Goal: Navigation & Orientation: Find specific page/section

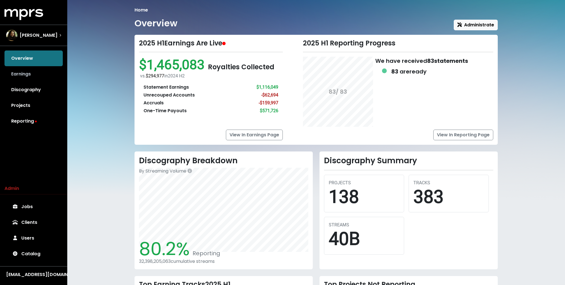
click at [29, 75] on link "Earnings" at bounding box center [33, 74] width 58 height 16
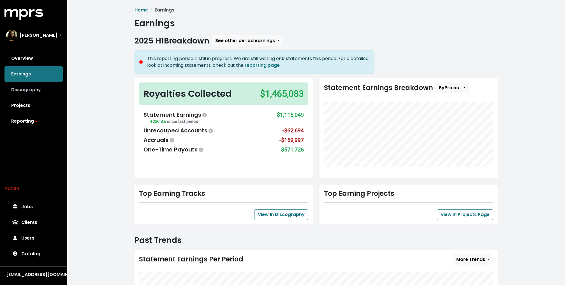
click at [36, 94] on link "Discography" at bounding box center [33, 90] width 58 height 16
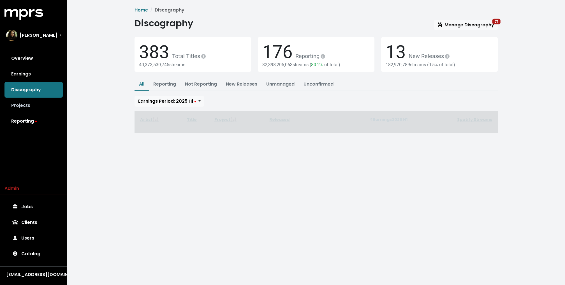
click at [33, 111] on link "Projects" at bounding box center [33, 105] width 58 height 16
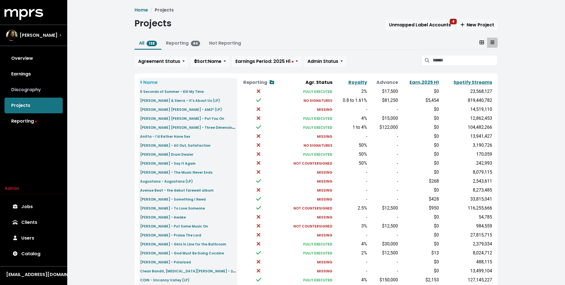
click at [28, 90] on link "Discography" at bounding box center [33, 90] width 58 height 16
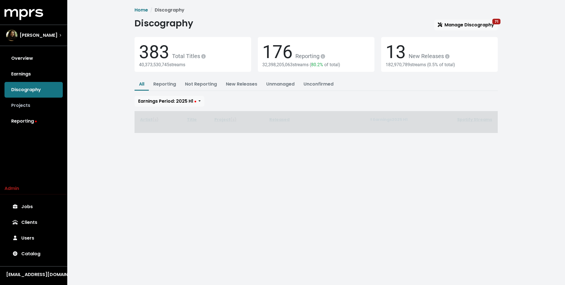
click at [31, 109] on link "Projects" at bounding box center [33, 105] width 58 height 16
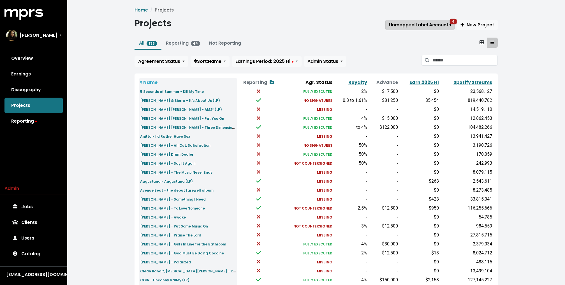
click at [444, 24] on span "Unmapped Label Accounts 4" at bounding box center [420, 25] width 62 height 6
click at [42, 113] on link "Reporting" at bounding box center [33, 121] width 58 height 16
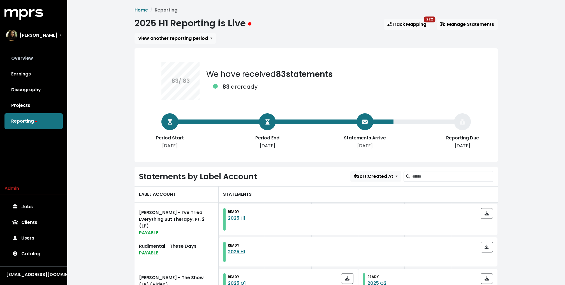
click at [26, 62] on link "Overview" at bounding box center [33, 58] width 58 height 16
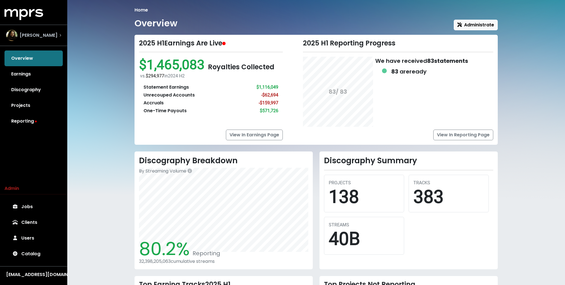
click at [13, 32] on img "Select account" at bounding box center [11, 35] width 11 height 11
click at [67, 83] on div "Home Overview Administrate 2025 H1 Earnings Are Live $1,465,083 Royalties Colle…" at bounding box center [315, 193] width 497 height 386
click at [38, 39] on div "Julian Bunetta" at bounding box center [31, 35] width 51 height 11
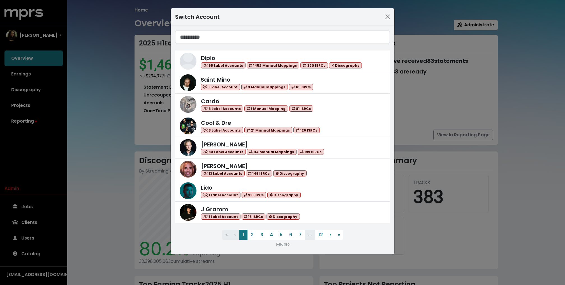
click at [93, 69] on div "Switch Account Diplo 95 Label Accounts 1452 Manual Mappings 320 ISRCs Discograp…" at bounding box center [282, 142] width 565 height 285
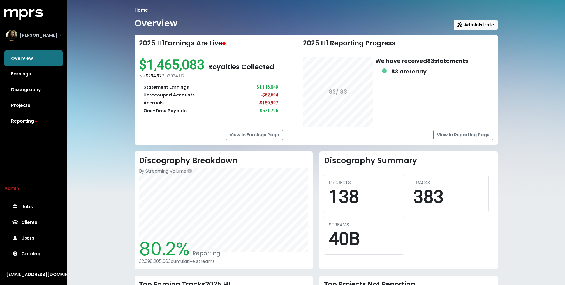
click at [48, 45] on div "Julian Bunetta" at bounding box center [34, 35] width 64 height 20
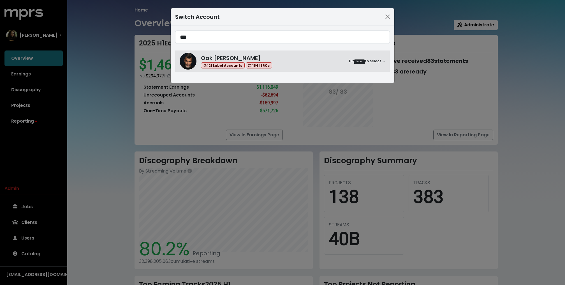
type input "***"
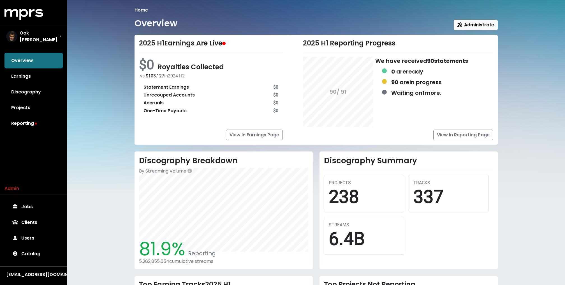
click at [30, 129] on div "MPRS Logo Oak Felder Overview Earnings Discography Projects Reporting Admin Job…" at bounding box center [33, 144] width 67 height 271
click at [17, 125] on link "Reporting" at bounding box center [33, 123] width 58 height 16
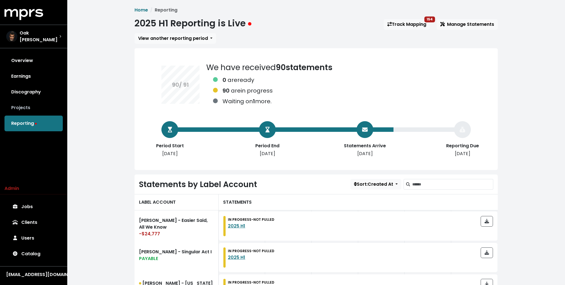
click at [19, 101] on link "Projects" at bounding box center [33, 108] width 58 height 16
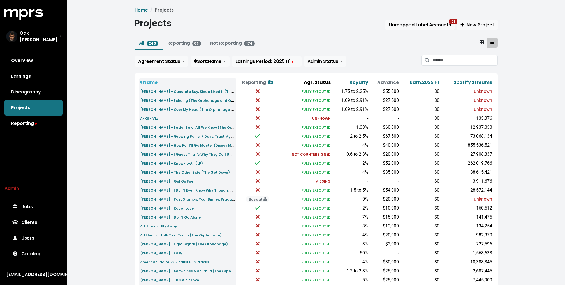
click at [418, 17] on div "Home Projects Projects Unmapped Label Accounts 21 New Project All 240 Reporting…" at bounding box center [316, 207] width 370 height 400
click at [414, 28] on button "Unmapped Label Accounts 21" at bounding box center [419, 25] width 69 height 11
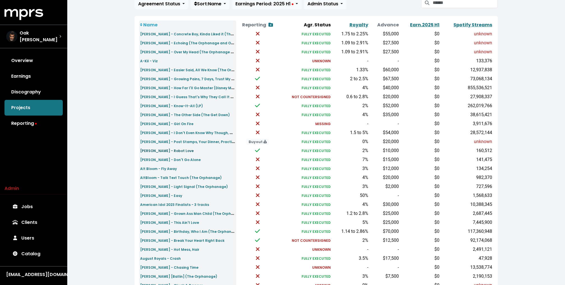
scroll to position [133, 0]
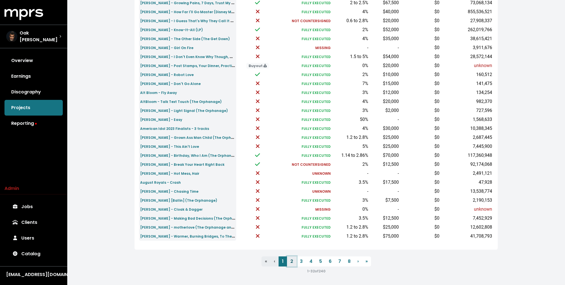
click at [291, 258] on link "2" at bounding box center [292, 261] width 10 height 10
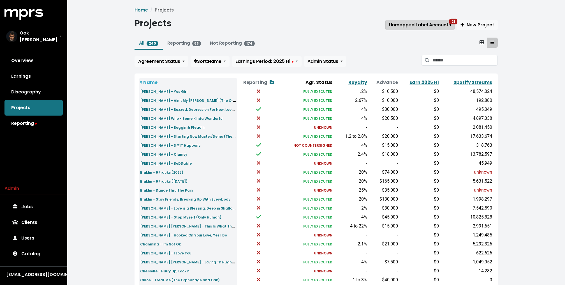
click at [403, 23] on span "Unmapped Label Accounts 21" at bounding box center [420, 25] width 62 height 6
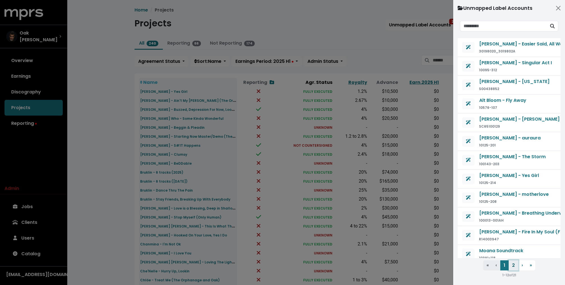
click at [511, 264] on button "2" at bounding box center [513, 265] width 10 height 10
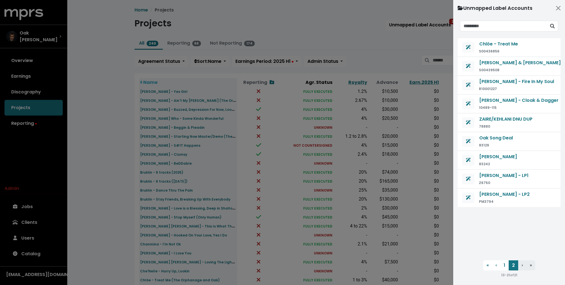
click at [367, 42] on div at bounding box center [282, 142] width 565 height 285
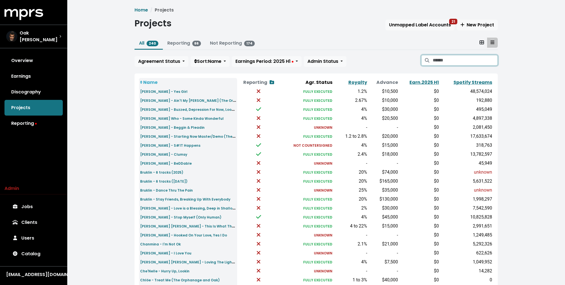
click at [440, 58] on input "Search projects" at bounding box center [464, 60] width 65 height 11
type input "**"
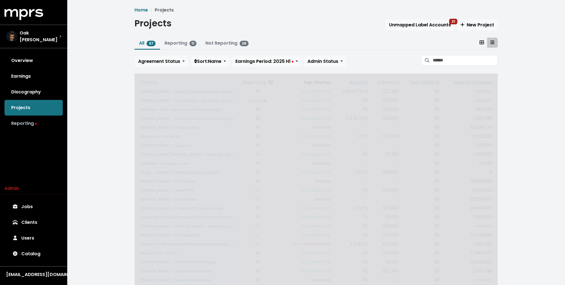
click at [46, 121] on link "Reporting" at bounding box center [33, 123] width 58 height 16
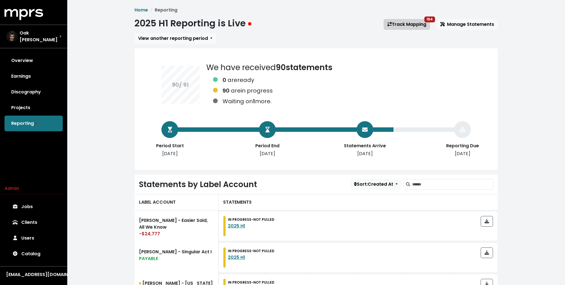
click at [416, 22] on link "Track Mapping 154" at bounding box center [406, 24] width 46 height 11
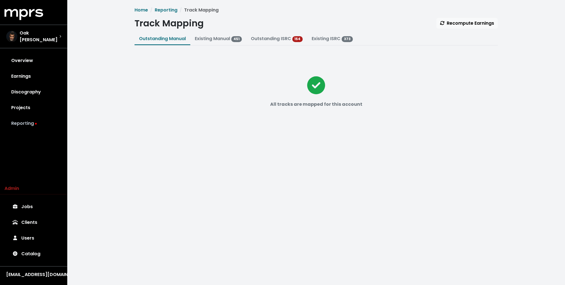
click at [23, 122] on link "Reporting" at bounding box center [33, 123] width 58 height 16
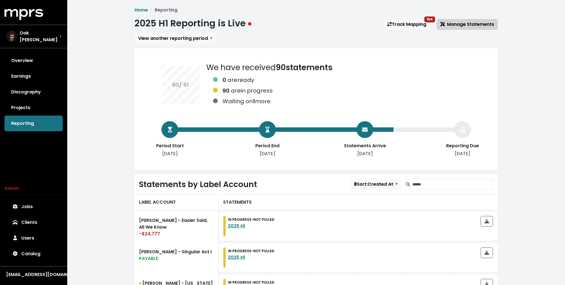
click at [447, 21] on span "Manage Statements" at bounding box center [467, 24] width 54 height 6
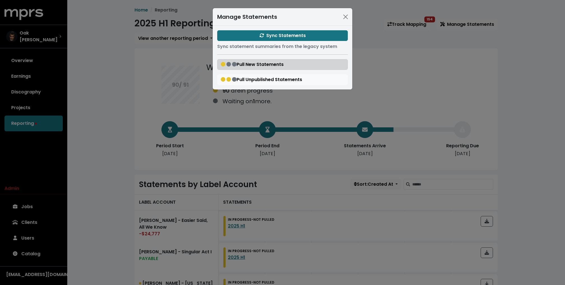
click at [255, 63] on span "Pull New Statements" at bounding box center [252, 64] width 63 height 6
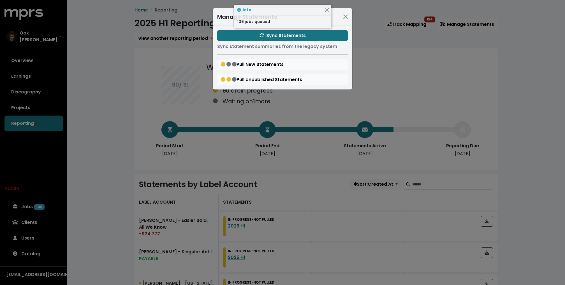
click at [126, 72] on div "Manage Statements Sync Statements Sync statement summaries from the legacy syst…" at bounding box center [282, 142] width 565 height 285
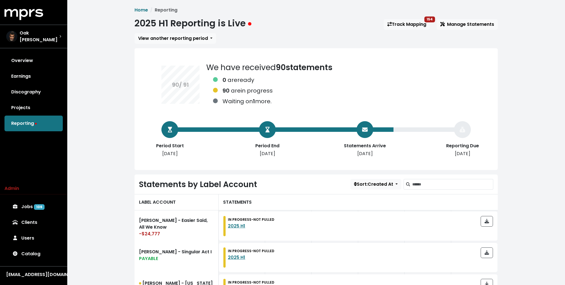
click at [29, 120] on div "Overview Earnings Discography Projects Reporting" at bounding box center [33, 92] width 67 height 78
click at [26, 104] on link "Projects" at bounding box center [33, 108] width 58 height 16
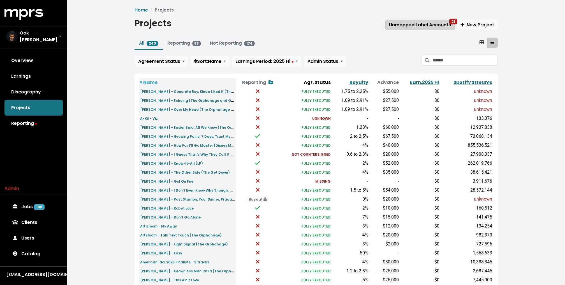
click at [415, 25] on span "Unmapped Label Accounts 21" at bounding box center [420, 25] width 62 height 6
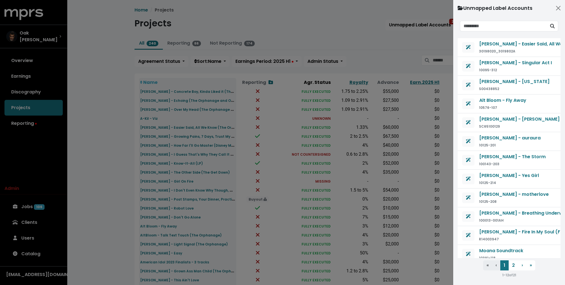
click at [339, 43] on div at bounding box center [282, 142] width 565 height 285
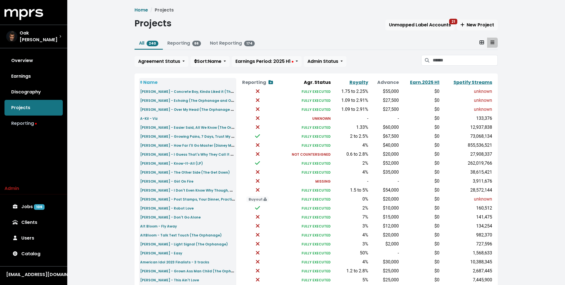
click at [31, 120] on link "Reporting" at bounding box center [33, 123] width 58 height 16
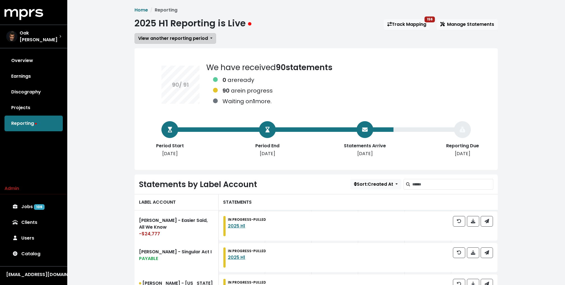
click at [151, 39] on span "View another reporting period" at bounding box center [173, 38] width 70 height 6
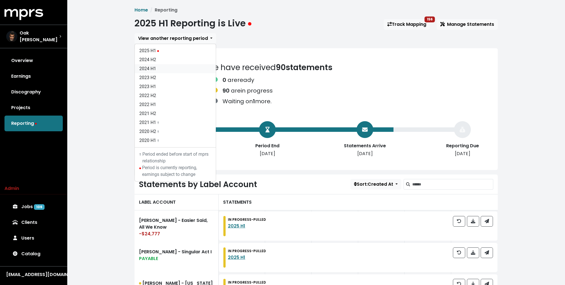
click at [157, 69] on link "2024 H1" at bounding box center [175, 68] width 81 height 9
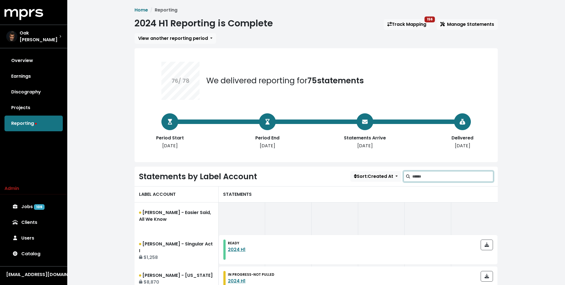
click at [432, 175] on input "Search label accounts" at bounding box center [452, 176] width 81 height 11
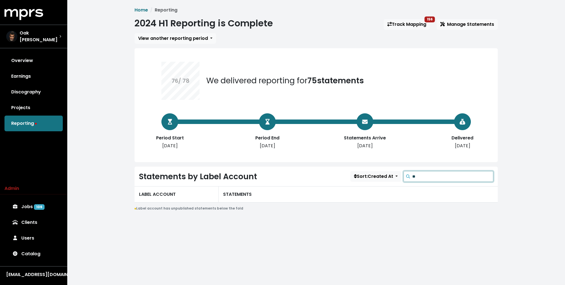
type input "*"
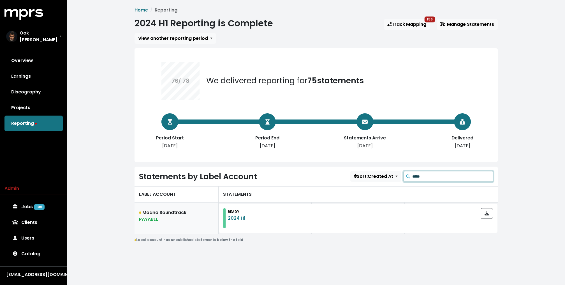
type input "*****"
click at [187, 221] on div "PAYABLE" at bounding box center [176, 219] width 75 height 7
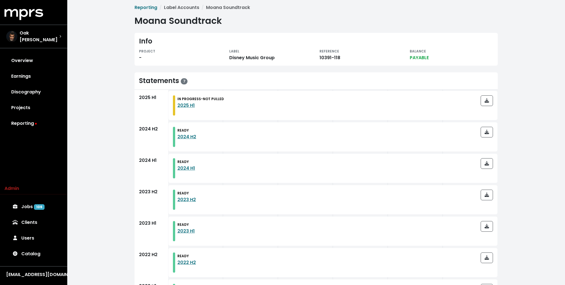
scroll to position [2, 0]
click at [20, 119] on link "Reporting" at bounding box center [33, 123] width 58 height 16
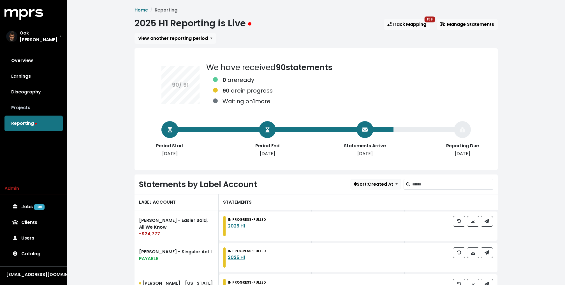
click at [22, 106] on link "Projects" at bounding box center [33, 108] width 58 height 16
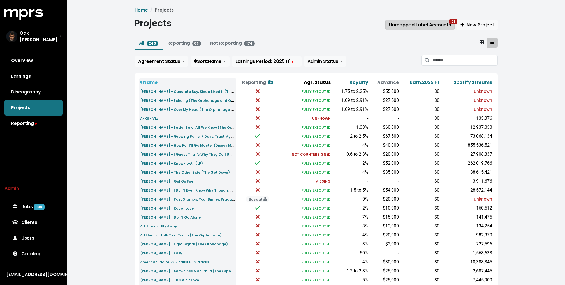
click at [431, 27] on span "Unmapped Label Accounts 21" at bounding box center [420, 25] width 62 height 6
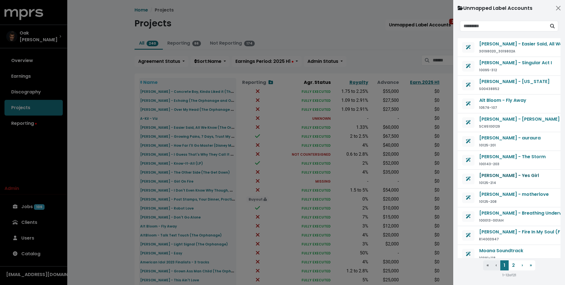
scroll to position [3, 0]
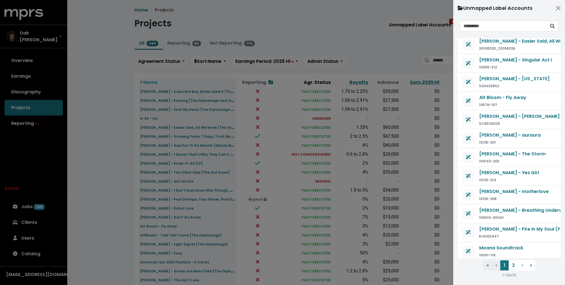
click at [373, 20] on div at bounding box center [282, 142] width 565 height 285
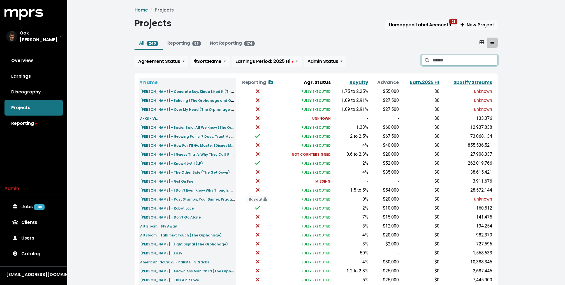
click at [451, 61] on input "Search projects" at bounding box center [464, 60] width 65 height 11
click at [32, 206] on link "Jobs" at bounding box center [33, 207] width 58 height 16
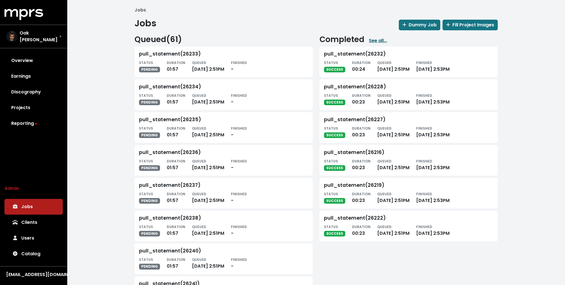
click at [374, 38] on link "See all..." at bounding box center [378, 40] width 18 height 7
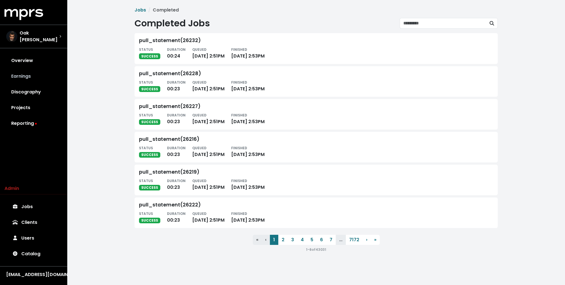
click at [35, 68] on link "Earnings" at bounding box center [33, 76] width 58 height 16
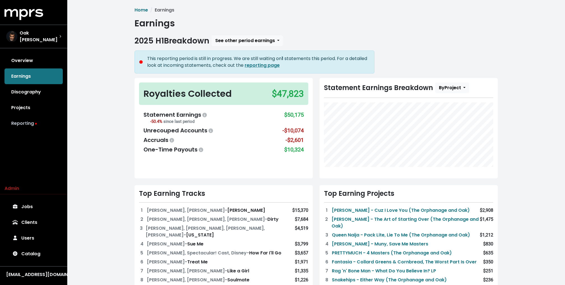
click at [32, 117] on link "Reporting" at bounding box center [33, 123] width 58 height 16
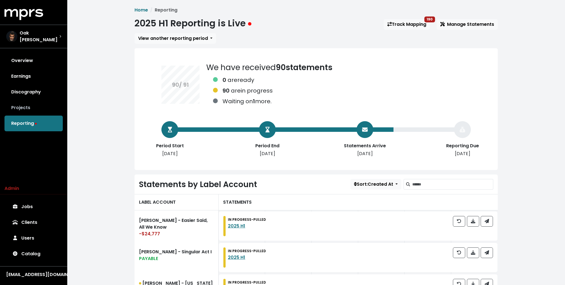
click at [56, 101] on link "Projects" at bounding box center [33, 108] width 58 height 16
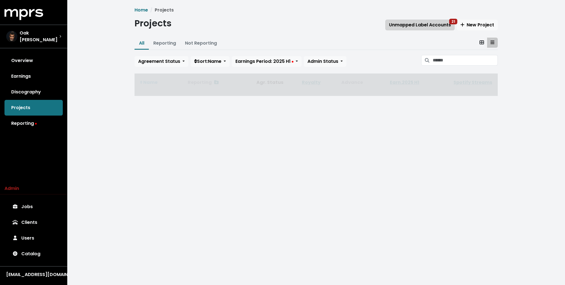
click at [449, 25] on span "Unmapped Label Accounts 21" at bounding box center [420, 25] width 62 height 6
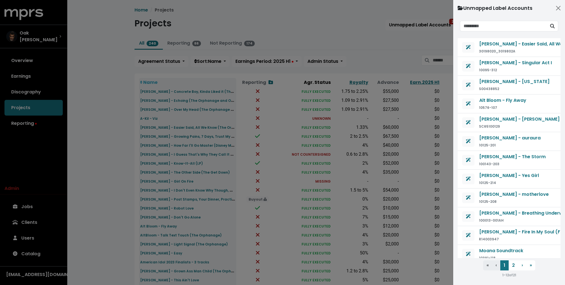
click at [208, 98] on div at bounding box center [282, 142] width 565 height 285
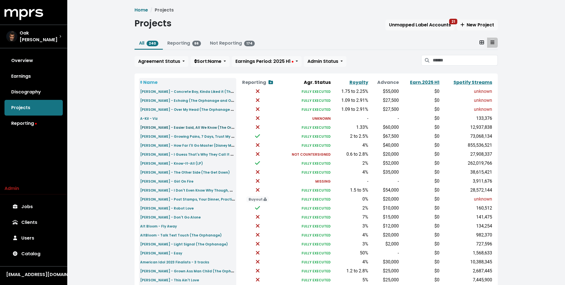
click at [191, 127] on small "[PERSON_NAME] - Easier Said, All We Know (The Orphanage and Oak)" at bounding box center [203, 127] width 126 height 6
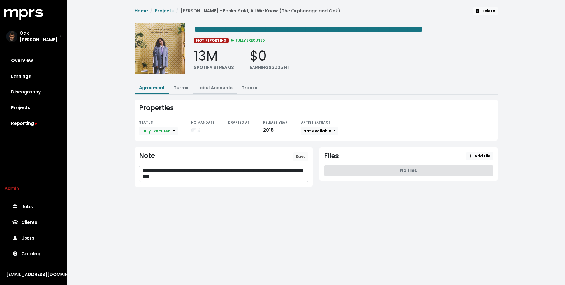
click at [221, 89] on link "Label Accounts" at bounding box center [214, 87] width 35 height 6
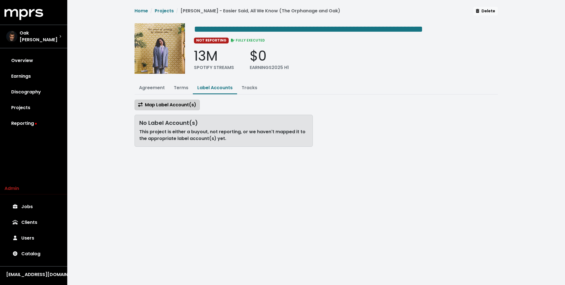
click at [176, 104] on span "Map Label Account(s)" at bounding box center [167, 104] width 58 height 6
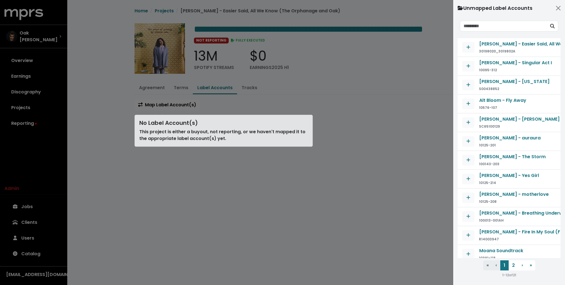
click at [483, 68] on small "10095-312" at bounding box center [488, 69] width 18 height 5
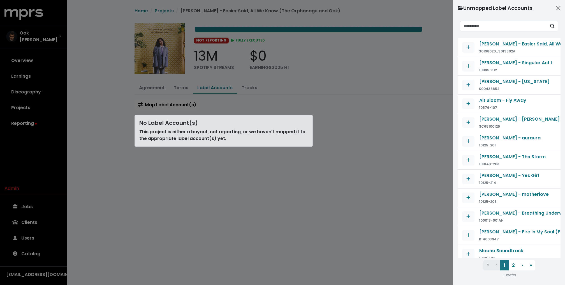
click at [318, 96] on div at bounding box center [282, 142] width 565 height 285
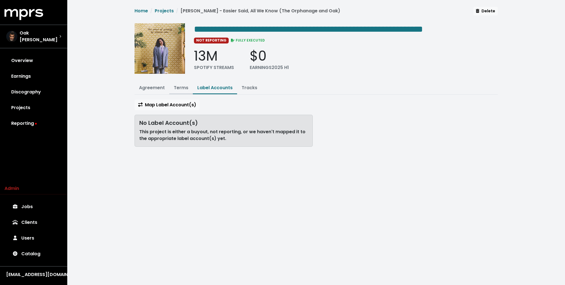
click at [180, 87] on link "Terms" at bounding box center [181, 87] width 15 height 6
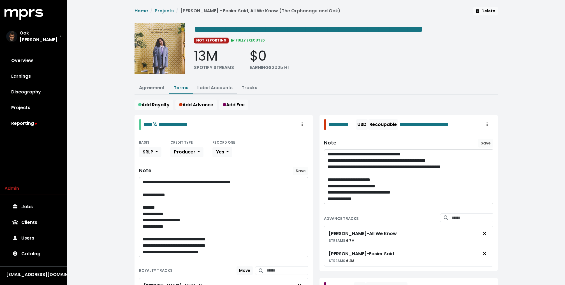
click at [200, 88] on link "Label Accounts" at bounding box center [214, 87] width 35 height 6
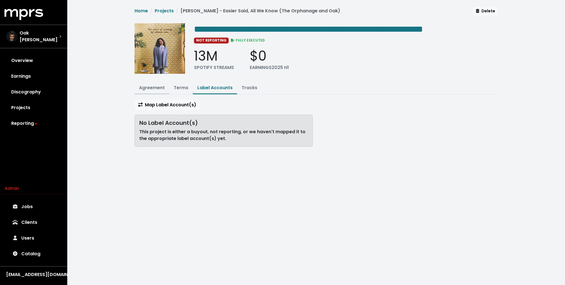
click at [157, 86] on link "Agreement" at bounding box center [152, 87] width 26 height 6
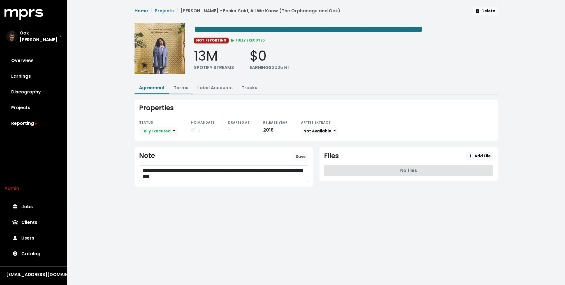
click at [178, 86] on link "Terms" at bounding box center [181, 87] width 15 height 6
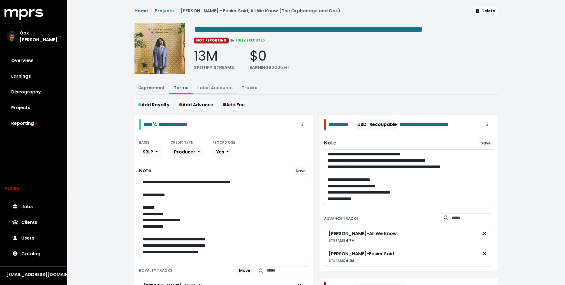
click at [204, 85] on link "Label Accounts" at bounding box center [214, 87] width 35 height 6
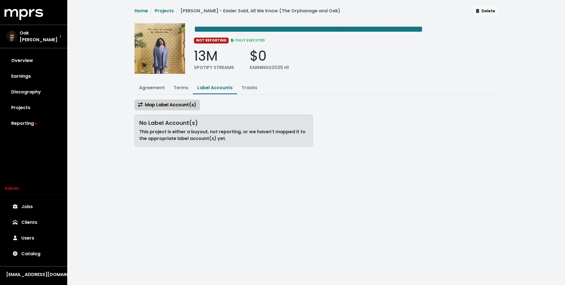
click at [174, 105] on span "Map Label Account(s)" at bounding box center [167, 104] width 58 height 6
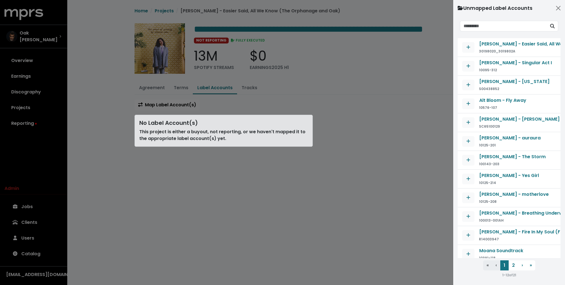
click at [319, 75] on div at bounding box center [282, 142] width 565 height 285
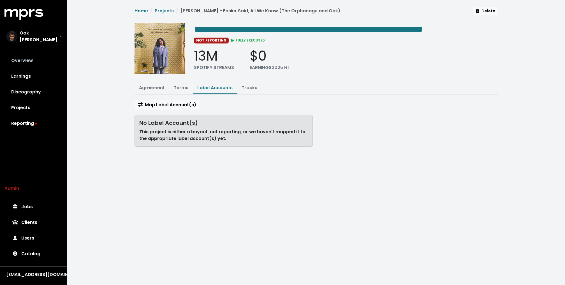
click at [26, 57] on link "Overview" at bounding box center [33, 61] width 58 height 16
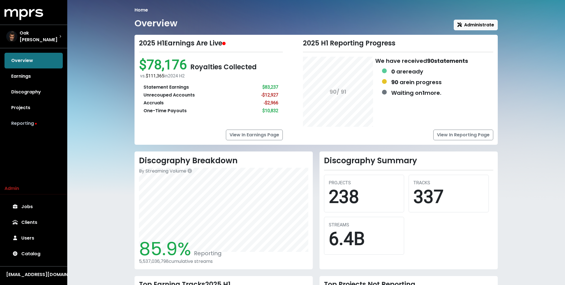
click at [32, 115] on link "Reporting" at bounding box center [33, 123] width 58 height 16
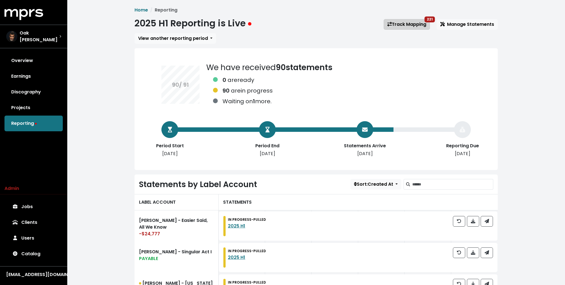
click at [416, 25] on link "Track Mapping 221" at bounding box center [406, 24] width 46 height 11
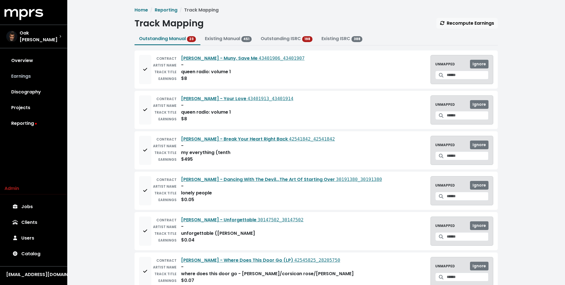
click at [40, 74] on link "Earnings" at bounding box center [33, 76] width 58 height 16
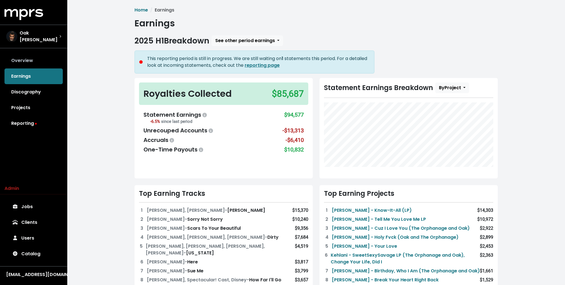
click at [36, 59] on link "Overview" at bounding box center [33, 61] width 58 height 16
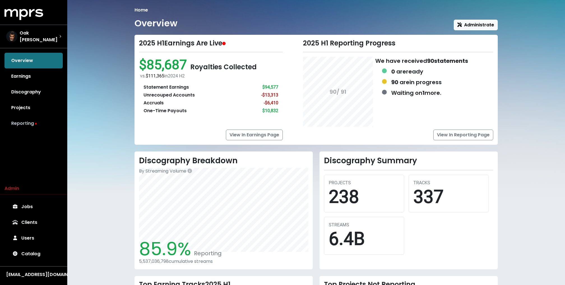
click at [34, 121] on link "Reporting" at bounding box center [33, 123] width 58 height 16
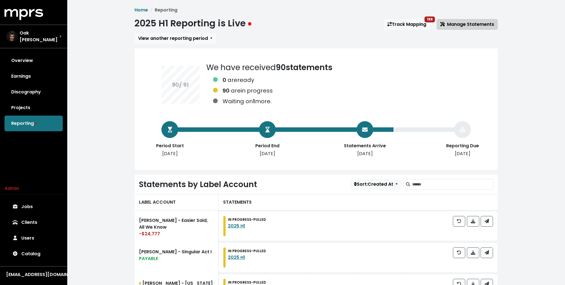
click at [465, 26] on span "Manage Statements" at bounding box center [467, 24] width 54 height 6
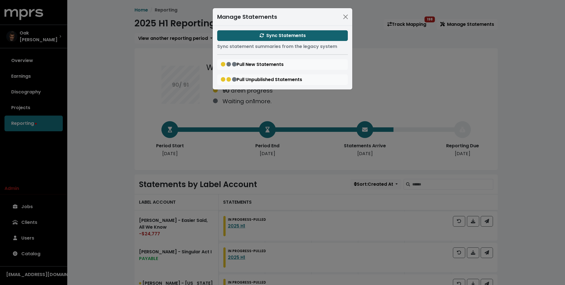
click at [276, 36] on span "Sync Statements" at bounding box center [282, 35] width 46 height 6
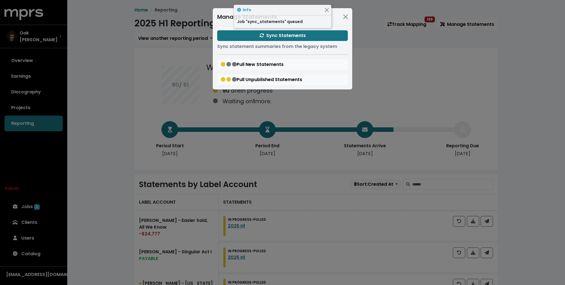
click at [105, 48] on div "Manage Statements Sync Statements Sync statement summaries from the legacy syst…" at bounding box center [282, 142] width 565 height 285
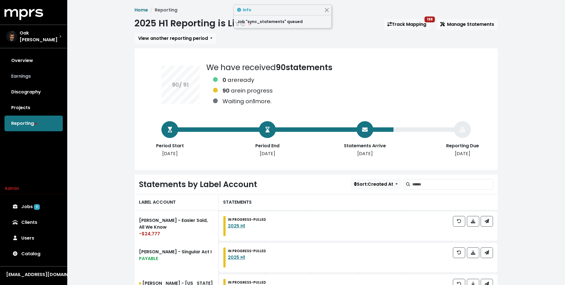
click at [27, 73] on link "Earnings" at bounding box center [33, 76] width 58 height 16
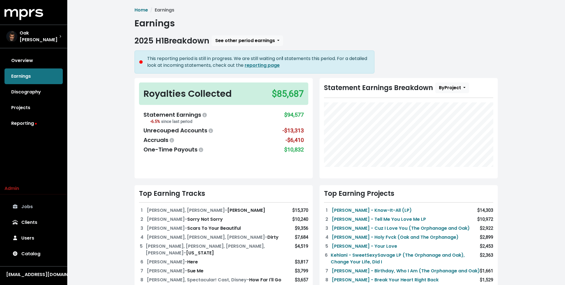
click at [26, 204] on link "Jobs" at bounding box center [33, 207] width 58 height 16
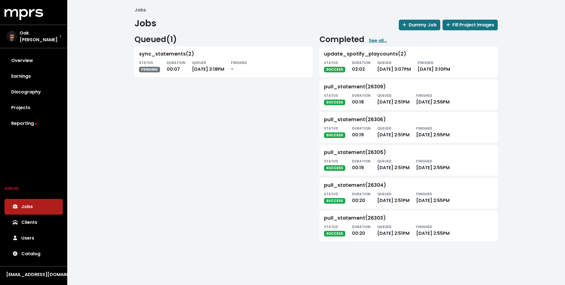
click at [108, 49] on div "Jobs Jobs Dummy Job Fill Project Images Queued ( 1 ) sync_statements(2) STATUS …" at bounding box center [315, 126] width 497 height 252
click at [40, 61] on link "Overview" at bounding box center [33, 61] width 58 height 16
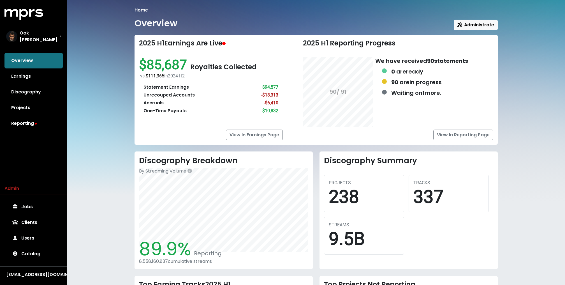
click at [92, 146] on div "Home Overview Administrate 2025 H1 Earnings Are Live $85,687 Royalties Collecte…" at bounding box center [315, 200] width 497 height 400
click at [31, 212] on link "Jobs" at bounding box center [33, 207] width 58 height 16
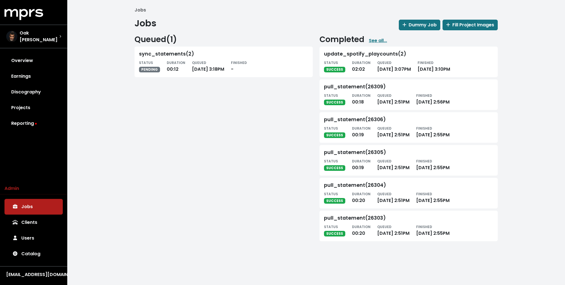
click at [96, 163] on div "Jobs Jobs Dummy Job Fill Project Images Queued ( 1 ) sync_statements(2) STATUS …" at bounding box center [315, 126] width 497 height 252
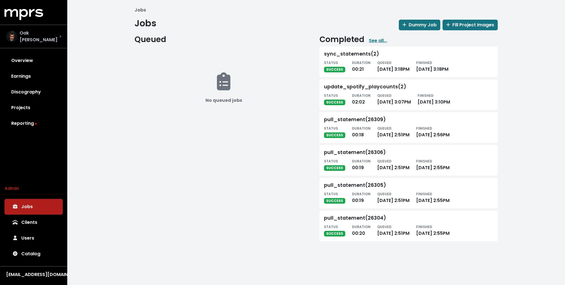
click at [47, 31] on div "Oak [PERSON_NAME]" at bounding box center [33, 36] width 55 height 13
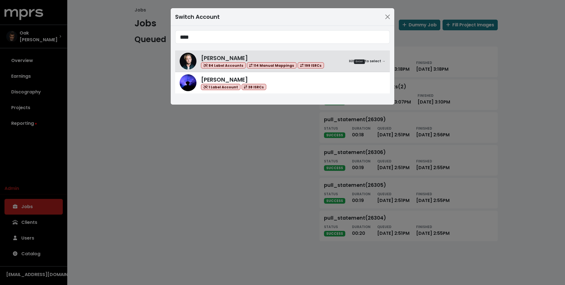
type input "****"
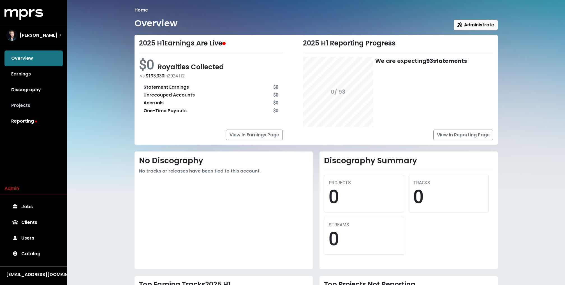
click at [29, 108] on link "Projects" at bounding box center [33, 105] width 58 height 16
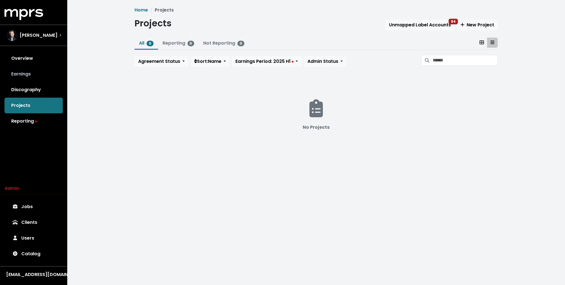
click at [28, 78] on link "Earnings" at bounding box center [33, 74] width 58 height 16
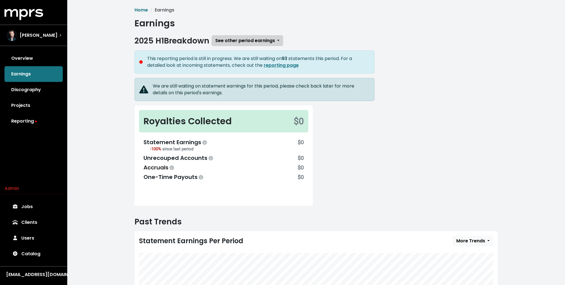
click at [257, 37] on button "See other period earnings" at bounding box center [246, 40] width 71 height 11
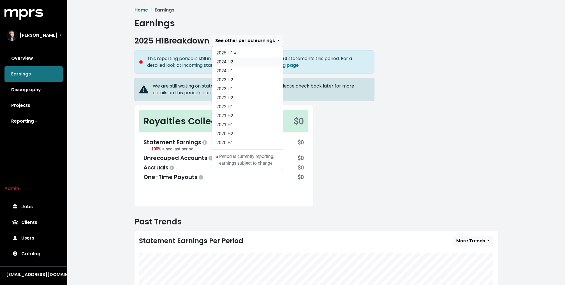
click at [237, 59] on link "2024 H2" at bounding box center [247, 61] width 71 height 9
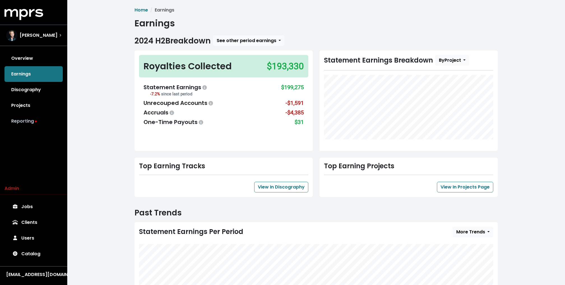
click at [26, 121] on link "Reporting" at bounding box center [33, 121] width 58 height 16
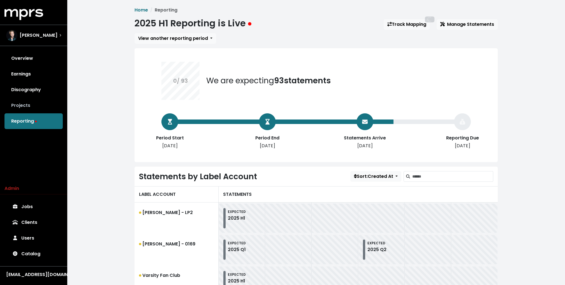
click at [26, 106] on link "Projects" at bounding box center [33, 105] width 58 height 16
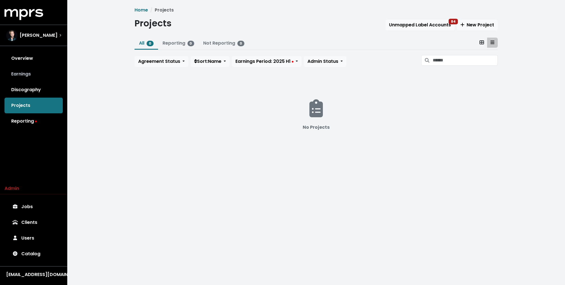
click at [38, 74] on link "Earnings" at bounding box center [33, 74] width 58 height 16
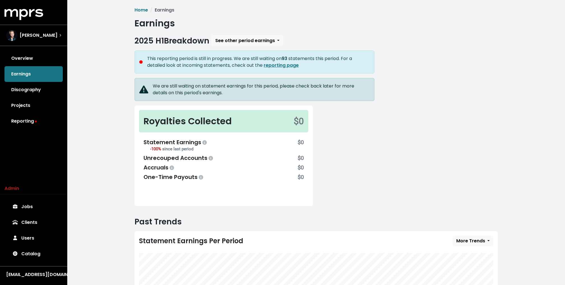
click at [98, 89] on div "Home Earnings Earnings 2025 H1 Breakdown See other period earnings This reporti…" at bounding box center [315, 192] width 497 height 385
